Goal: Information Seeking & Learning: Find contact information

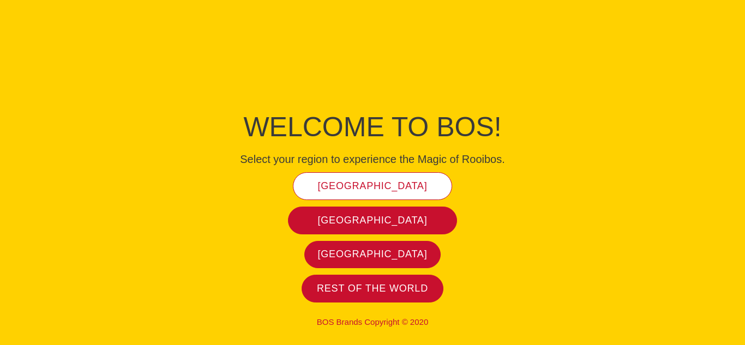
click at [380, 188] on span "[GEOGRAPHIC_DATA]" at bounding box center [373, 186] width 110 height 13
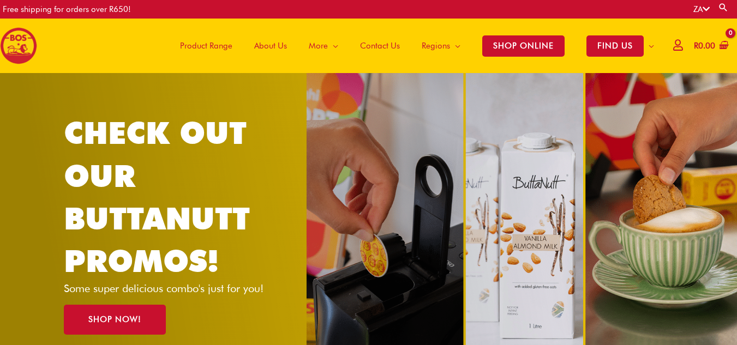
click at [389, 44] on span "Contact Us" at bounding box center [380, 45] width 40 height 33
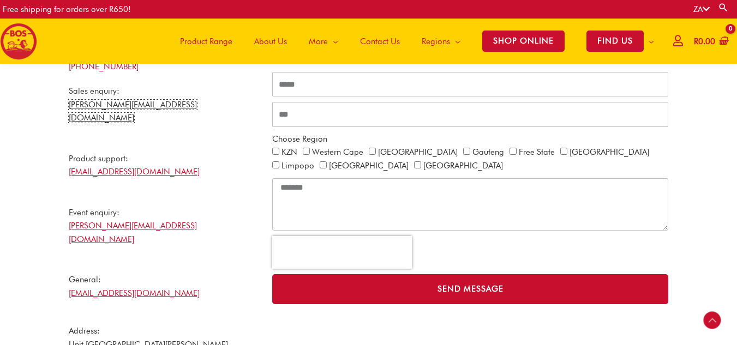
scroll to position [322, 0]
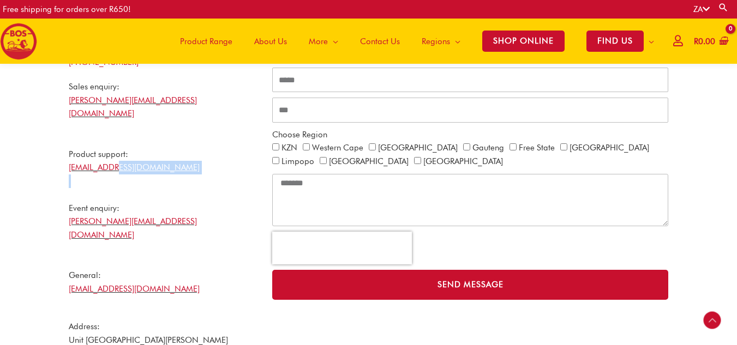
drag, startPoint x: 120, startPoint y: 160, endPoint x: 120, endPoint y: 180, distance: 20.2
click at [120, 180] on p "Sales enquiry: [PERSON_NAME][EMAIL_ADDRESS][DOMAIN_NAME] Product support: [EMAI…" at bounding box center [165, 188] width 192 height 216
click at [224, 174] on p "Sales enquiry: [PERSON_NAME][EMAIL_ADDRESS][DOMAIN_NAME] Product support: [EMAI…" at bounding box center [165, 188] width 192 height 216
drag, startPoint x: 131, startPoint y: 268, endPoint x: 216, endPoint y: 270, distance: 85.1
click at [216, 270] on div "Sales enquiry: [PERSON_NAME][EMAIL_ADDRESS][DOMAIN_NAME] Product support: [EMAI…" at bounding box center [165, 194] width 192 height 229
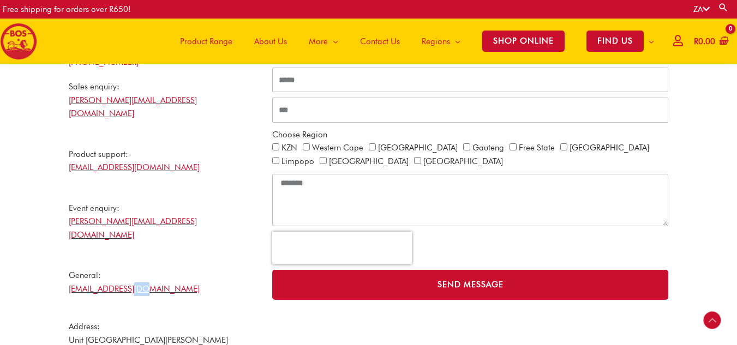
drag, startPoint x: 194, startPoint y: 256, endPoint x: 184, endPoint y: 258, distance: 10.1
click at [192, 255] on p "Sales enquiry: [PERSON_NAME][EMAIL_ADDRESS][DOMAIN_NAME] Product support: [EMAI…" at bounding box center [165, 188] width 192 height 216
click at [94, 270] on div "Sales enquiry: [PERSON_NAME][EMAIL_ADDRESS][DOMAIN_NAME] Product support: [EMAI…" at bounding box center [165, 194] width 192 height 229
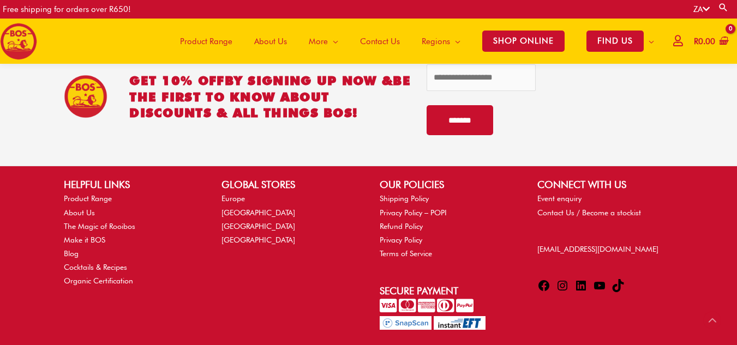
scroll to position [768, 0]
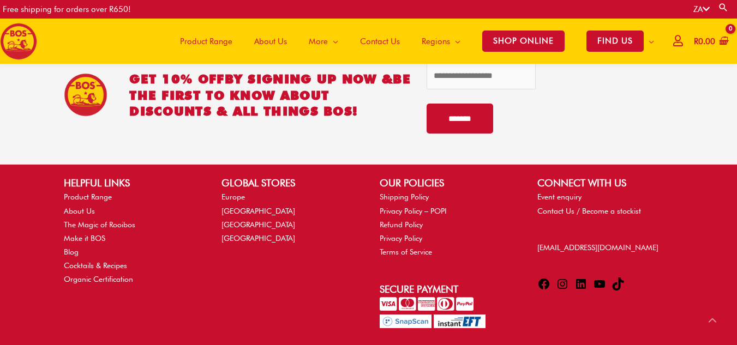
drag, startPoint x: 52, startPoint y: 320, endPoint x: 117, endPoint y: 319, distance: 64.9
click at [103, 280] on div "HELPFUL LINKS Product Range About Us The Magic of Rooibos Make it BOS Blog Cock…" at bounding box center [368, 252] width 631 height 153
drag, startPoint x: 105, startPoint y: 318, endPoint x: 62, endPoint y: 316, distance: 43.2
